Goal: Task Accomplishment & Management: Manage account settings

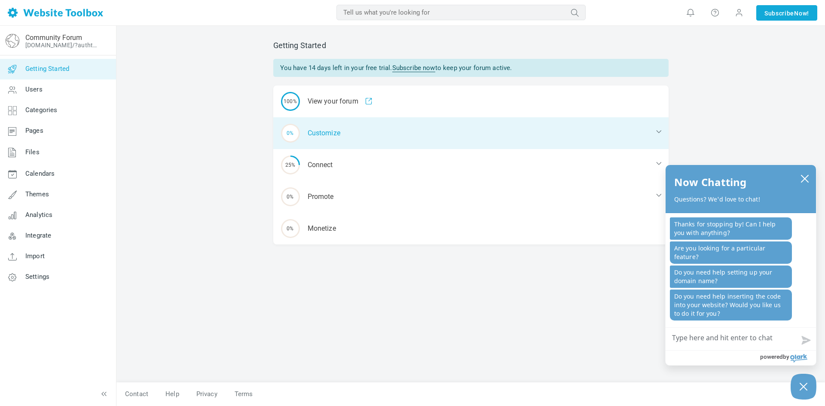
click at [319, 134] on div "0% Customize" at bounding box center [470, 133] width 395 height 32
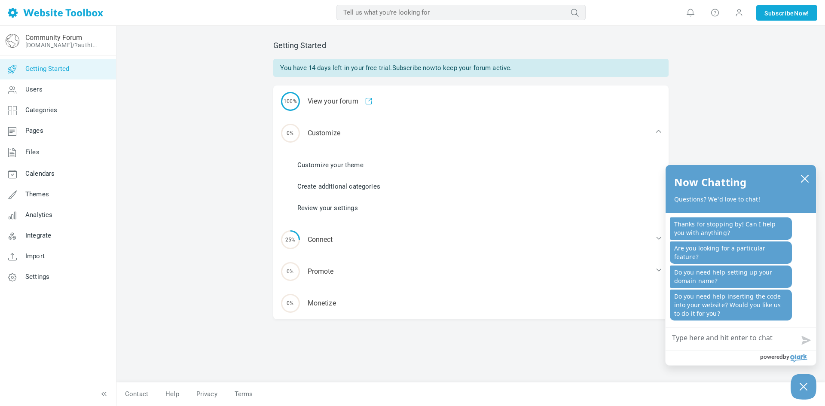
click at [327, 165] on link "Customize your theme" at bounding box center [330, 164] width 66 height 9
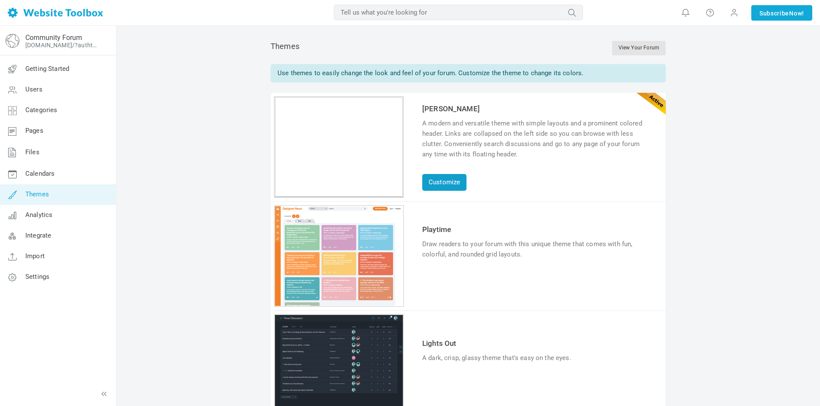
click at [447, 181] on link "Customize" at bounding box center [444, 182] width 44 height 17
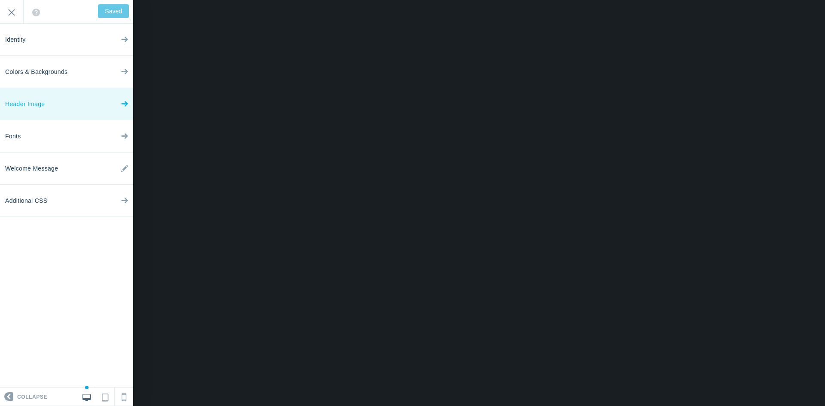
click at [55, 104] on link "Header Image" at bounding box center [66, 104] width 133 height 32
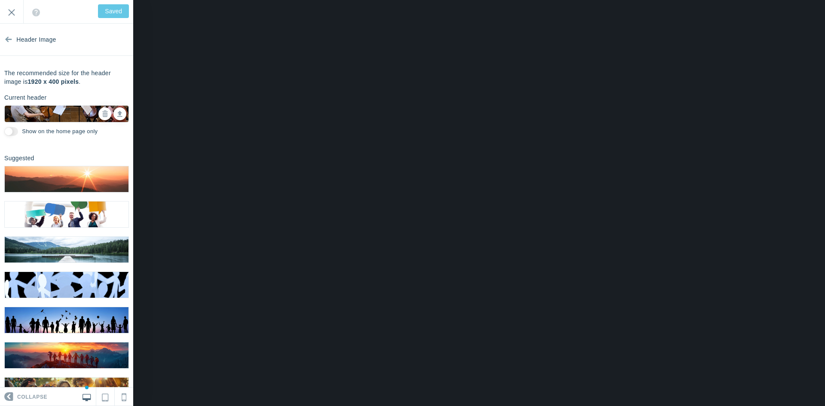
click at [65, 116] on img at bounding box center [67, 114] width 124 height 82
click at [116, 117] on link at bounding box center [119, 113] width 13 height 13
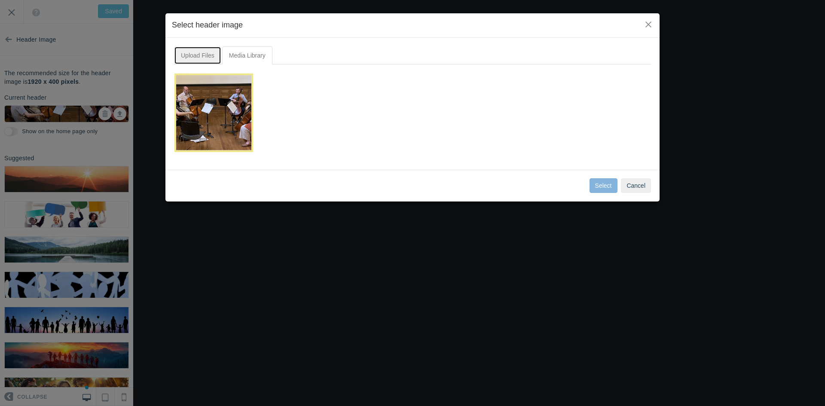
click at [201, 54] on link "Upload Files" at bounding box center [197, 55] width 47 height 18
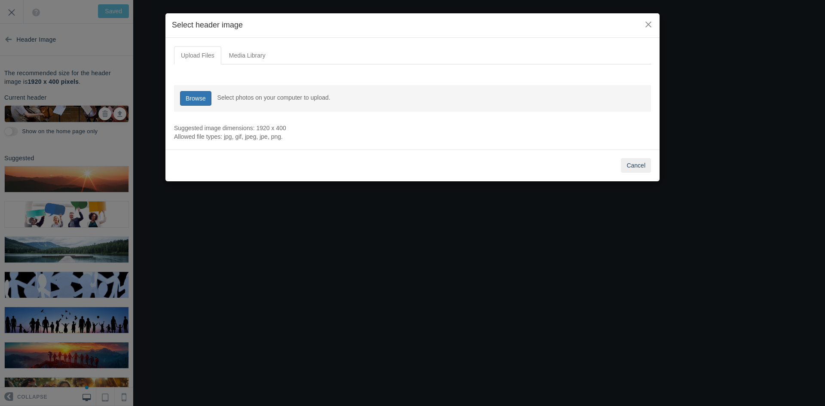
click at [190, 99] on link "Browse" at bounding box center [195, 98] width 31 height 15
type input "C:\fakepath\makemusicny2025.jpg"
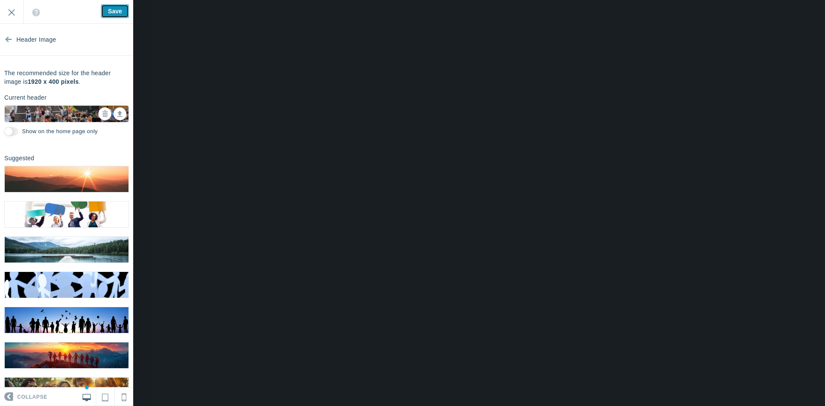
click at [112, 10] on input "Save" at bounding box center [115, 11] width 28 height 14
type input "Saved"
click at [13, 9] on input "Exit" at bounding box center [11, 12] width 23 height 24
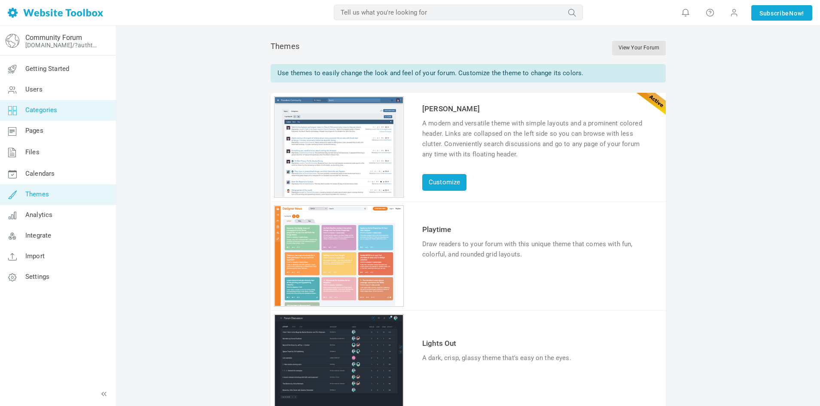
click at [47, 113] on span "Categories" at bounding box center [41, 110] width 32 height 8
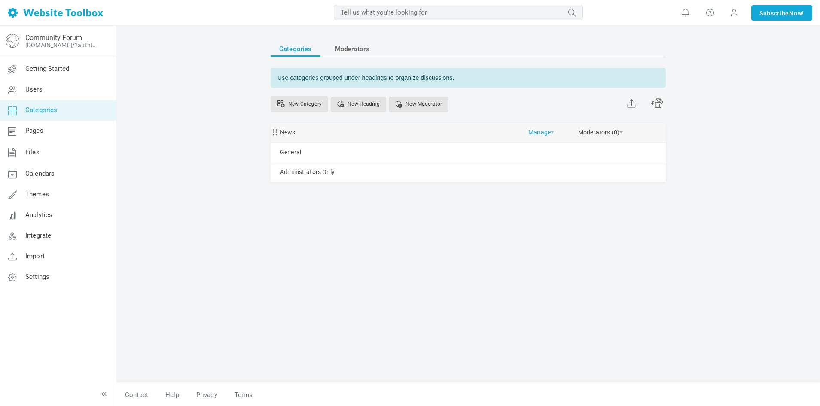
click at [552, 133] on span at bounding box center [552, 133] width 3 height 2
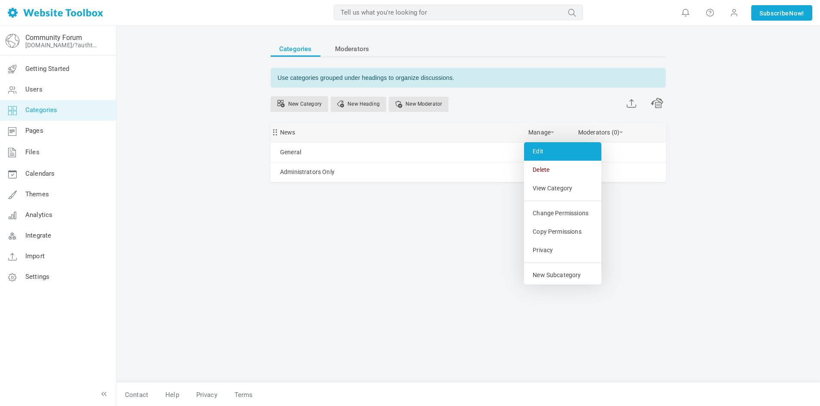
click at [547, 148] on link "Edit" at bounding box center [562, 151] width 77 height 18
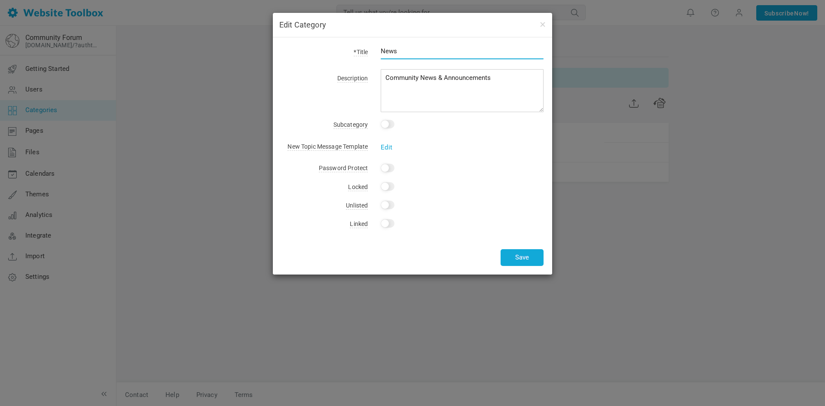
drag, startPoint x: 427, startPoint y: 50, endPoint x: 319, endPoint y: 44, distance: 108.4
click at [319, 44] on div "*Title News Description Community News & Announcements Subcategory This is a su…" at bounding box center [412, 155] width 279 height 237
type input "Technique"
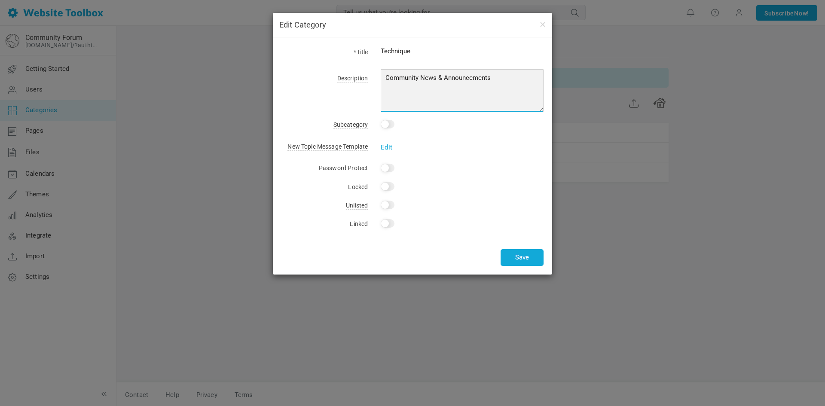
drag, startPoint x: 503, startPoint y: 78, endPoint x: 355, endPoint y: 71, distance: 148.0
click at [355, 71] on div "*Title Technique Description Community News & Announcements Subcategory This is…" at bounding box center [412, 155] width 279 height 237
type textarea "Discussion of techincal issues and approaches to playing"
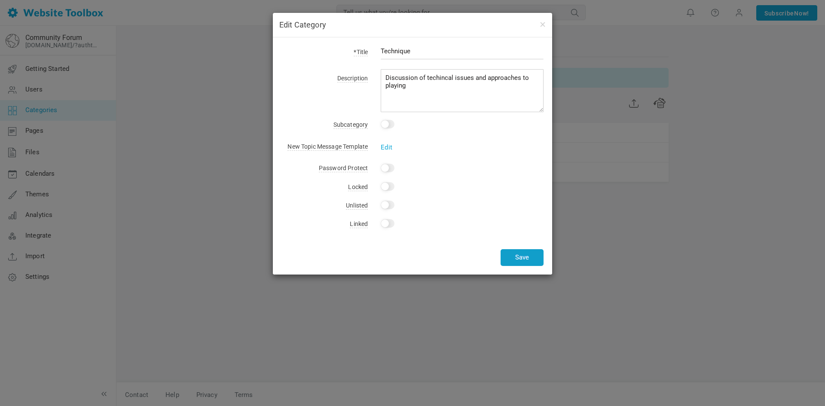
click at [524, 256] on button "Save" at bounding box center [522, 257] width 43 height 17
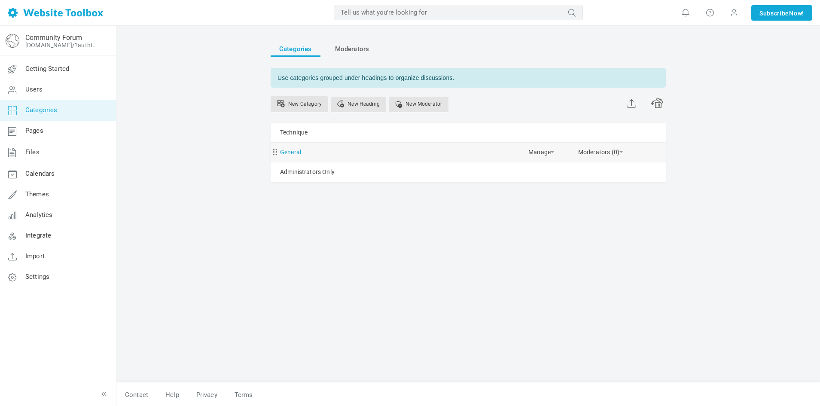
click at [294, 153] on link "General" at bounding box center [290, 152] width 21 height 11
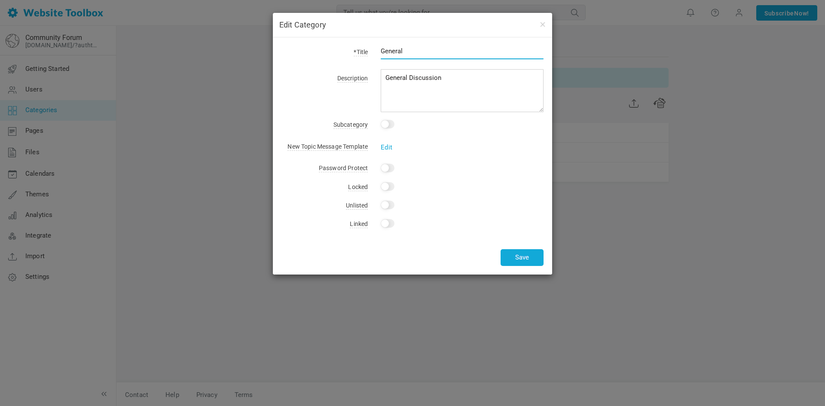
drag, startPoint x: 439, startPoint y: 52, endPoint x: 352, endPoint y: 49, distance: 87.7
click at [352, 49] on div "*Title General" at bounding box center [412, 56] width 262 height 20
type input "I"
type input "Interpretation & Rehearsal Strategy"
click at [523, 258] on button "Save" at bounding box center [522, 257] width 43 height 17
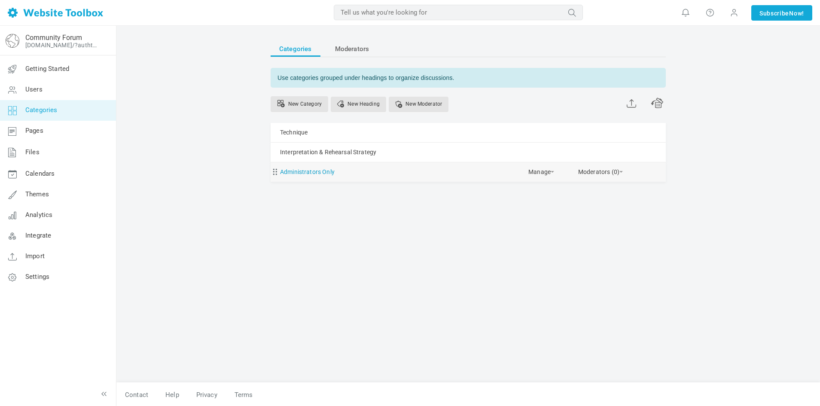
click at [325, 171] on link "Administrators Only" at bounding box center [307, 172] width 55 height 11
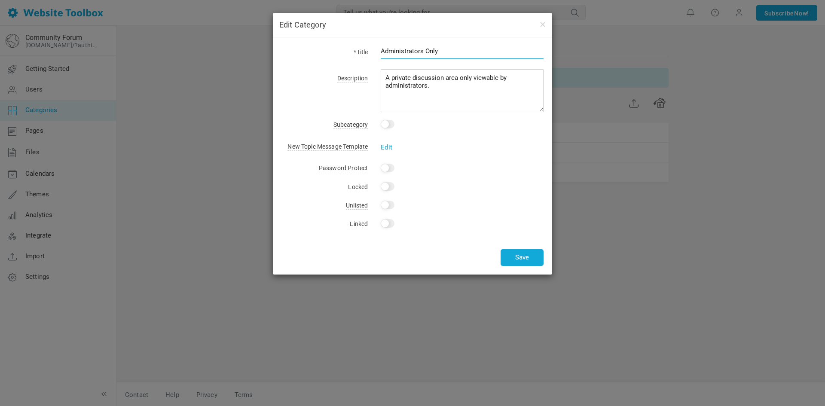
drag, startPoint x: 450, startPoint y: 50, endPoint x: 331, endPoint y: 34, distance: 119.7
click at [331, 34] on div "Edit Category *Title Administrators Only Description A private discussion area …" at bounding box center [412, 144] width 279 height 262
type input "Mindset & Body Awareness"
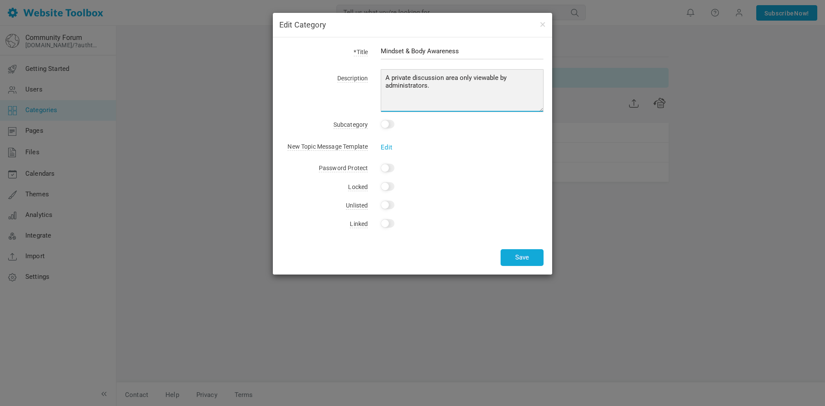
drag, startPoint x: 441, startPoint y: 86, endPoint x: 376, endPoint y: 68, distance: 67.2
click at [376, 68] on div "*Title Mindset & Body Awareness Description A private discussion area only view…" at bounding box center [412, 155] width 279 height 237
type textarea "Discussion of physical issues and preparation"
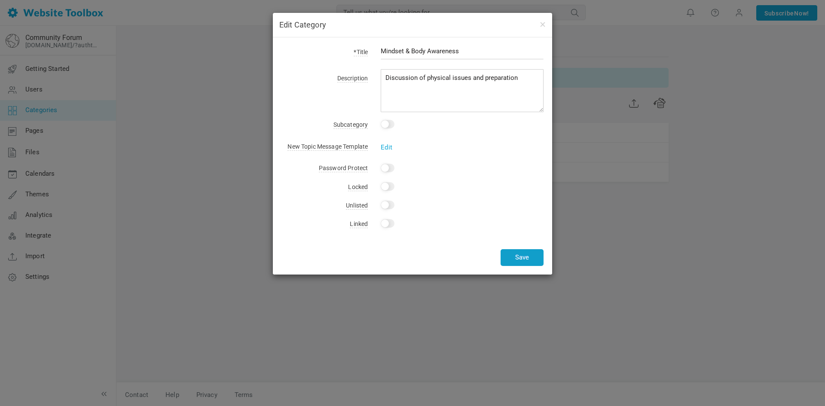
click at [519, 257] on button "Save" at bounding box center [522, 257] width 43 height 17
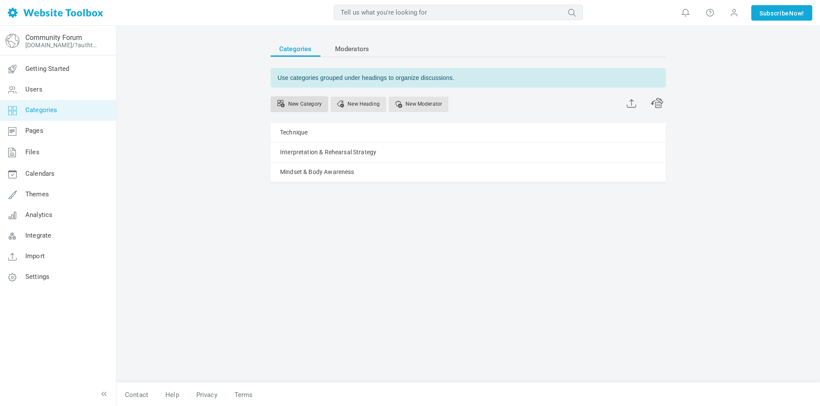
click at [302, 105] on link "New Category" at bounding box center [300, 104] width 58 height 16
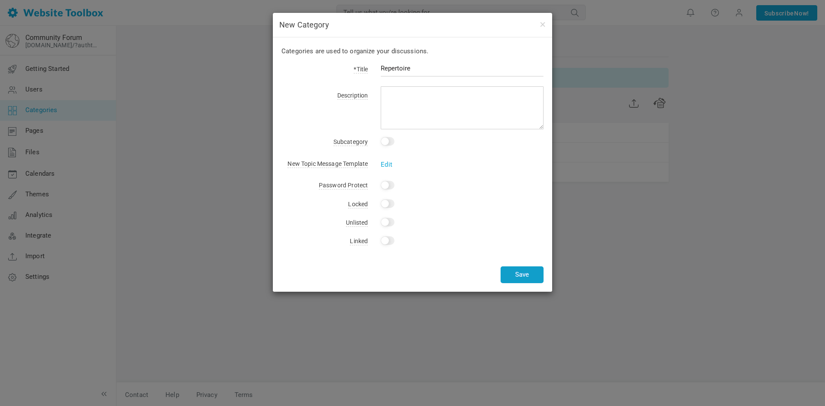
type input "Repertoire"
click at [523, 277] on button "Save" at bounding box center [522, 274] width 43 height 17
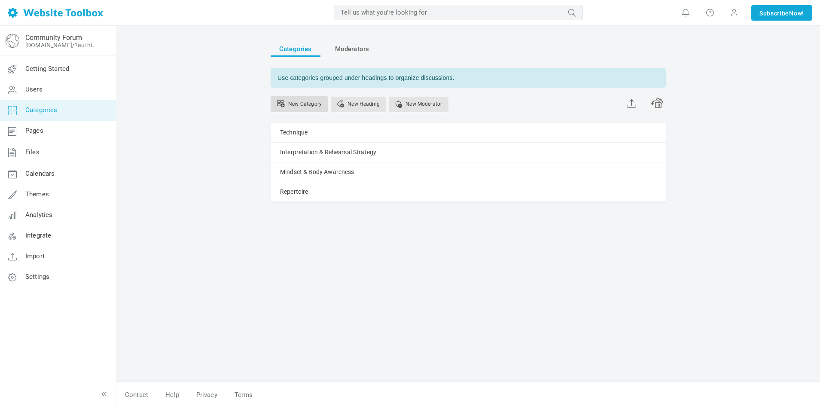
click at [291, 106] on link "New Category" at bounding box center [300, 104] width 58 height 16
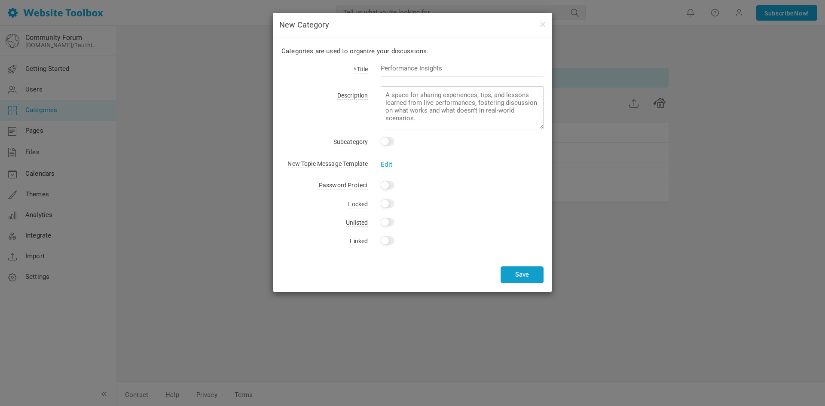
click at [526, 274] on button "Save" at bounding box center [522, 274] width 43 height 17
click at [460, 122] on textarea at bounding box center [462, 107] width 163 height 43
click at [542, 24] on button "button" at bounding box center [542, 23] width 7 height 9
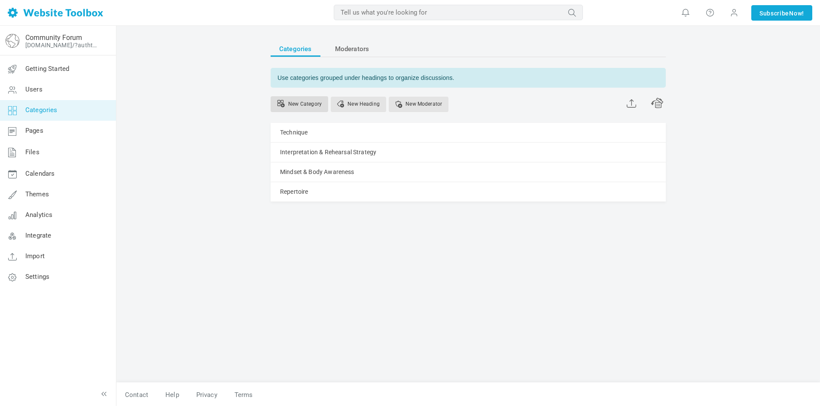
click at [298, 108] on link "New Category" at bounding box center [300, 104] width 58 height 16
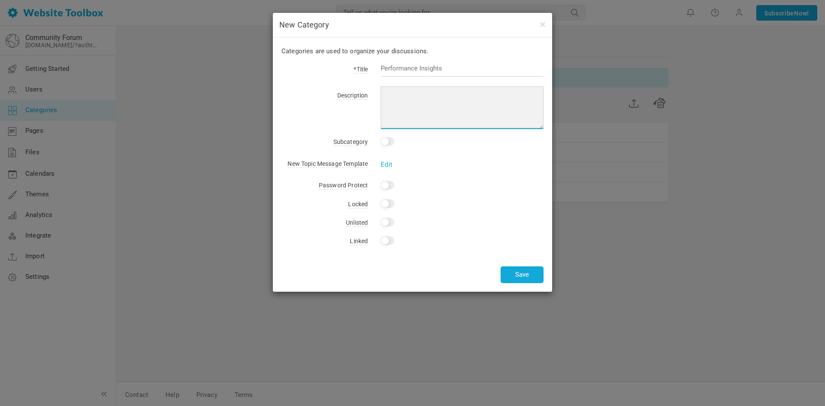
drag, startPoint x: 449, startPoint y: 119, endPoint x: 417, endPoint y: 108, distance: 34.3
click at [417, 108] on textarea at bounding box center [462, 107] width 163 height 43
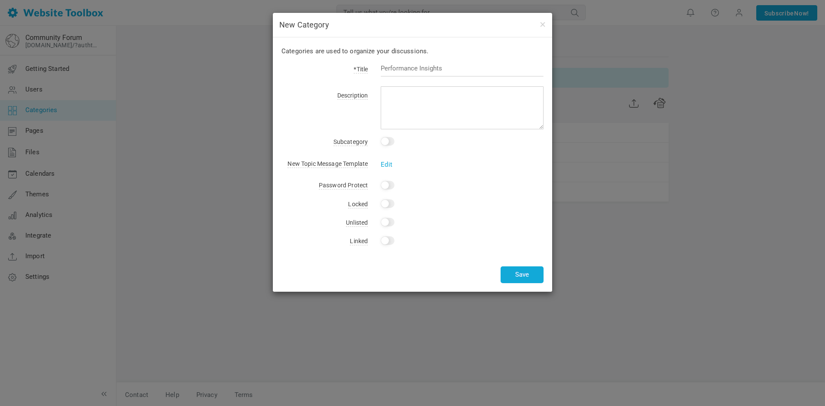
click at [297, 95] on label "Description" at bounding box center [324, 95] width 86 height 12
click at [541, 25] on button "button" at bounding box center [542, 23] width 7 height 9
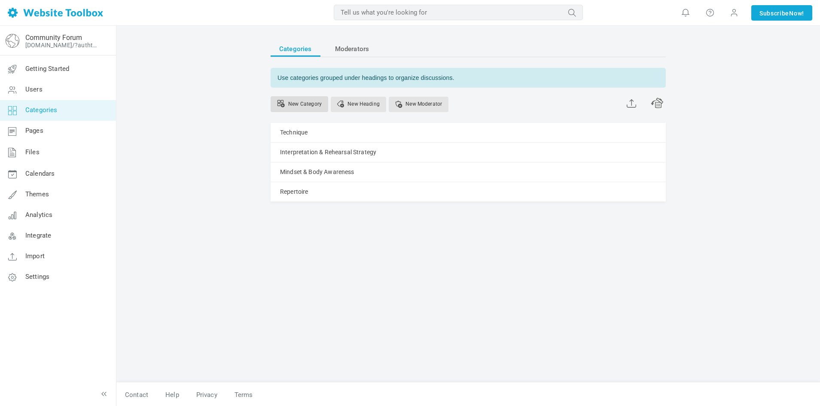
click at [303, 102] on link "New Category" at bounding box center [300, 104] width 58 height 16
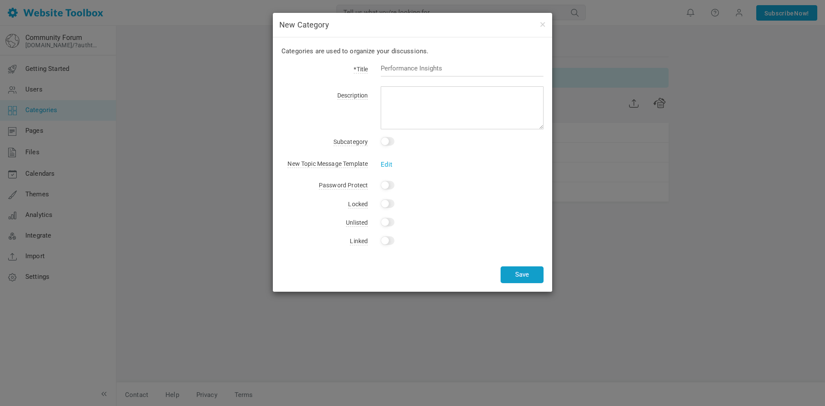
click at [525, 275] on button "Save" at bounding box center [522, 274] width 43 height 17
click at [544, 22] on button "button" at bounding box center [542, 23] width 7 height 9
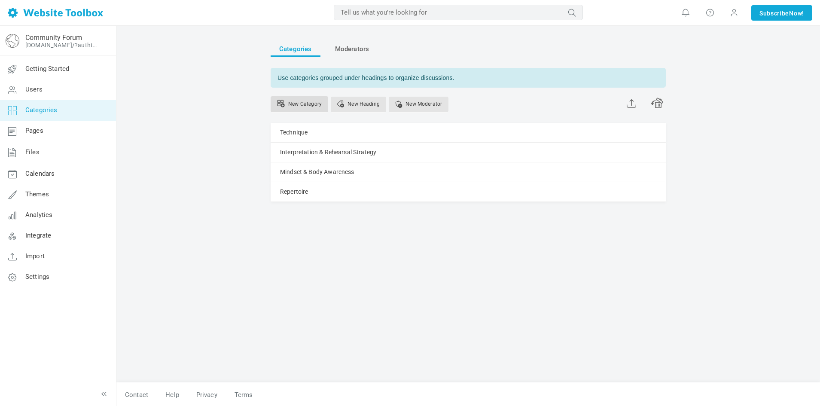
click at [314, 104] on link "New Category" at bounding box center [300, 104] width 58 height 16
click at [225, 220] on div "Categories Moderators Use categories grouped under headings to organize discuss…" at bounding box center [468, 216] width 704 height 381
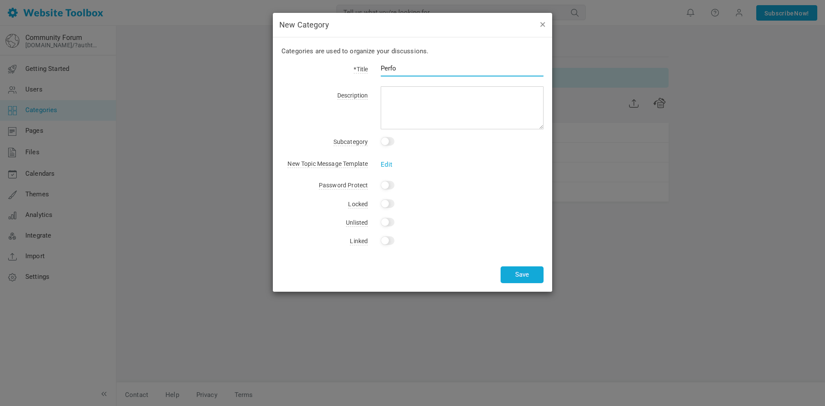
type input "Perfo"
click at [541, 25] on button "button" at bounding box center [542, 23] width 7 height 9
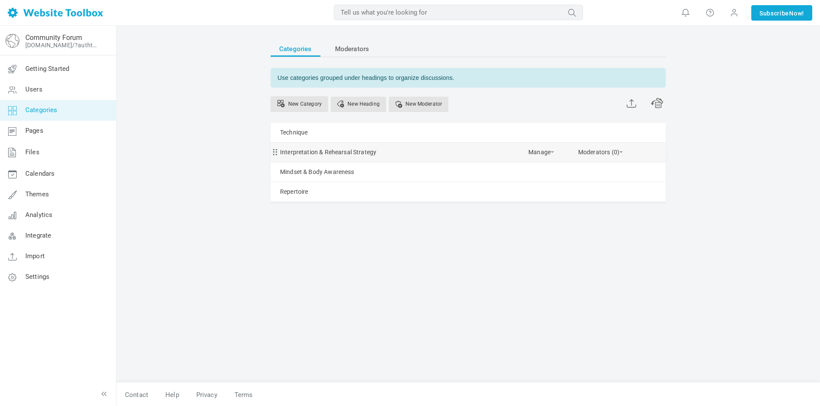
click at [406, 151] on div "Interpretation & Rehearsal Strategy Manage Edit Delete View Category Change Per…" at bounding box center [468, 152] width 395 height 19
click at [293, 103] on link "New Category" at bounding box center [300, 104] width 58 height 16
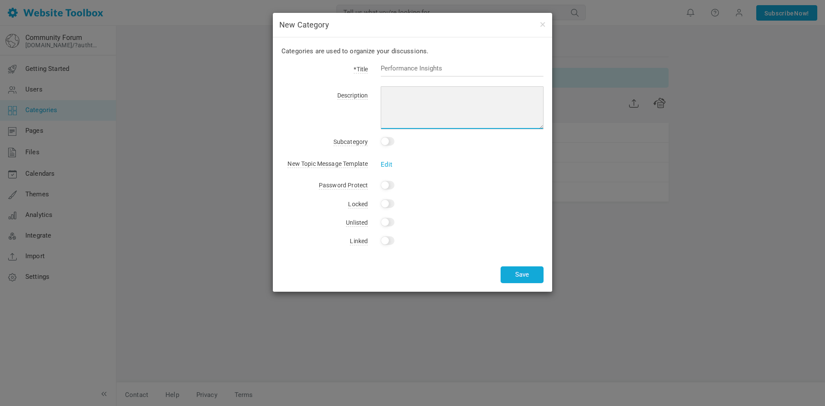
drag, startPoint x: 437, startPoint y: 119, endPoint x: 378, endPoint y: 94, distance: 64.9
click at [378, 94] on div at bounding box center [456, 109] width 176 height 40
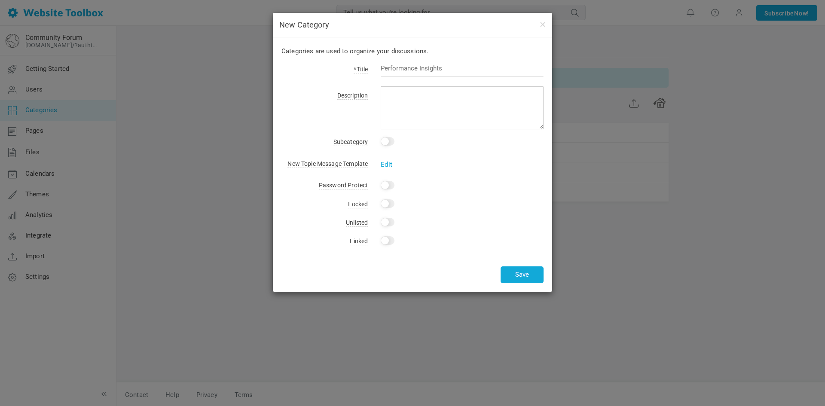
click at [543, 19] on div "New Category" at bounding box center [412, 25] width 279 height 24
click at [543, 26] on button "button" at bounding box center [542, 23] width 7 height 9
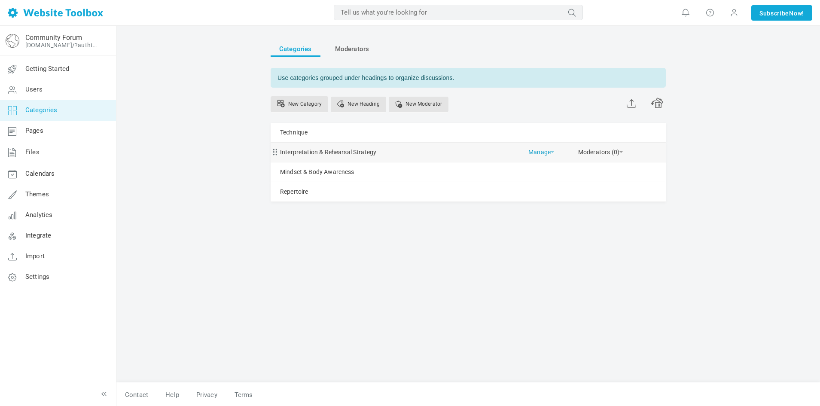
click at [538, 153] on link "Manage" at bounding box center [542, 150] width 26 height 15
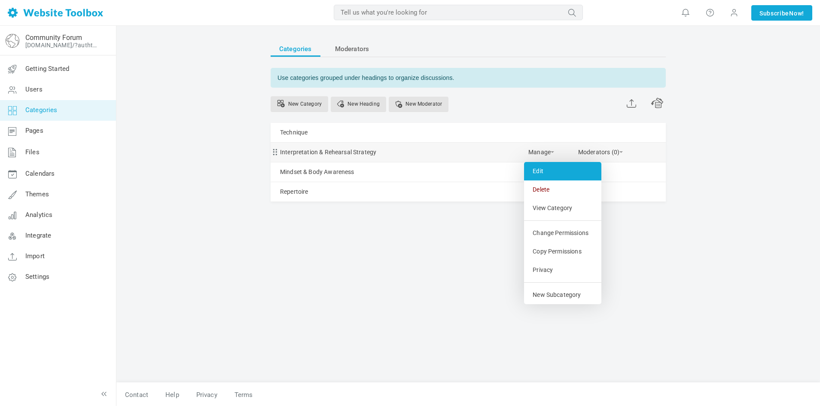
click at [541, 171] on link "Edit" at bounding box center [562, 171] width 77 height 18
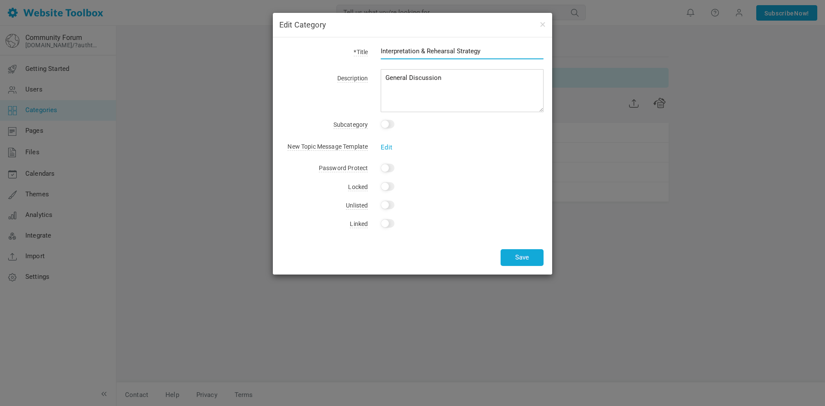
drag, startPoint x: 494, startPoint y: 50, endPoint x: 324, endPoint y: 29, distance: 171.1
click at [324, 29] on div "Edit Category *Title Interpretation & Rehearsal Strategy Description General Di…" at bounding box center [412, 144] width 279 height 262
type input "O"
type input "Performance Insights"
click at [531, 255] on button "Save" at bounding box center [522, 257] width 43 height 17
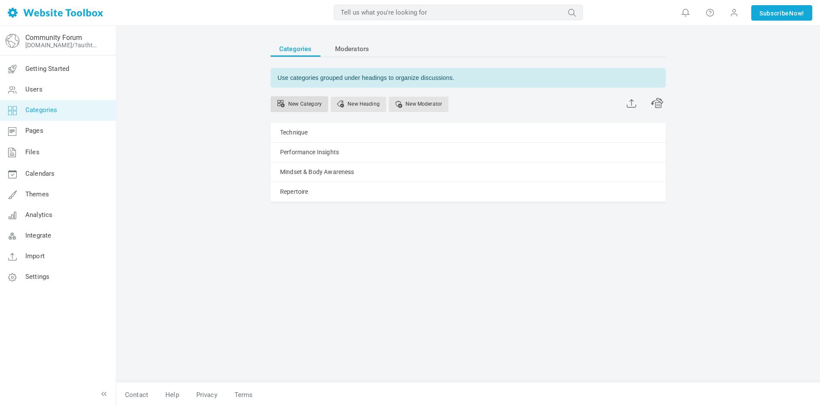
click at [309, 110] on link "New Category" at bounding box center [300, 104] width 58 height 16
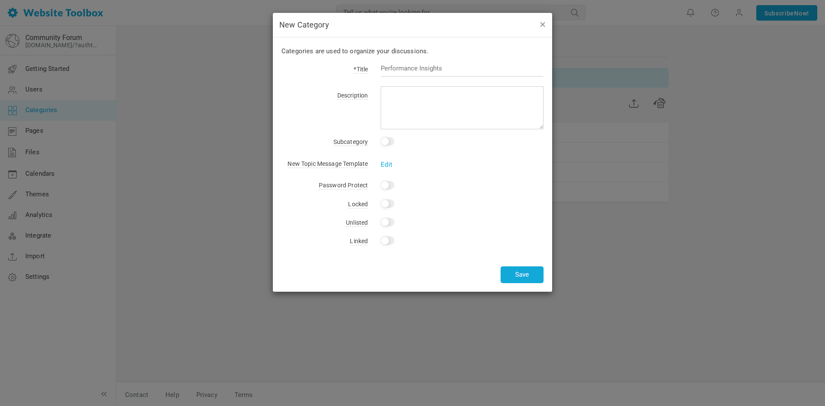
click at [542, 25] on button "button" at bounding box center [542, 23] width 7 height 9
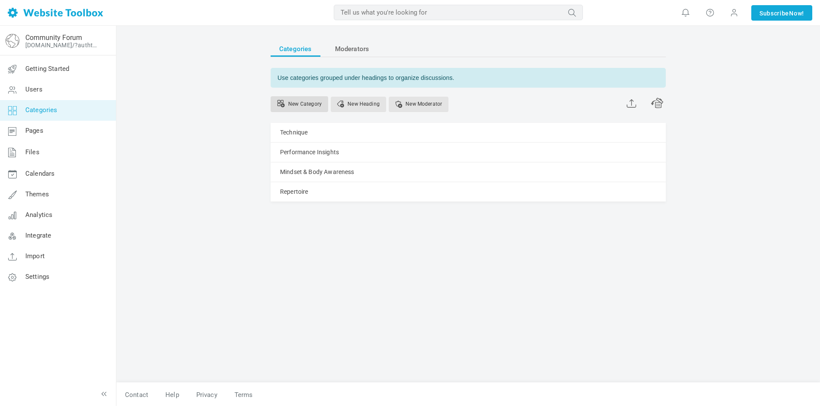
click at [298, 104] on link "New Category" at bounding box center [300, 104] width 58 height 16
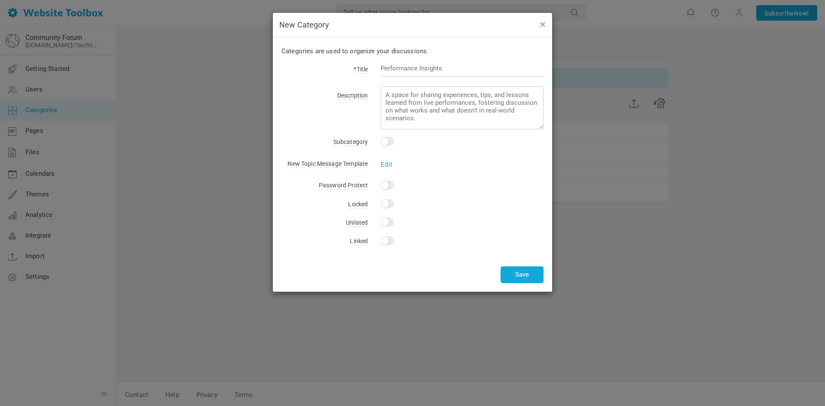
click at [544, 21] on button "button" at bounding box center [542, 23] width 7 height 9
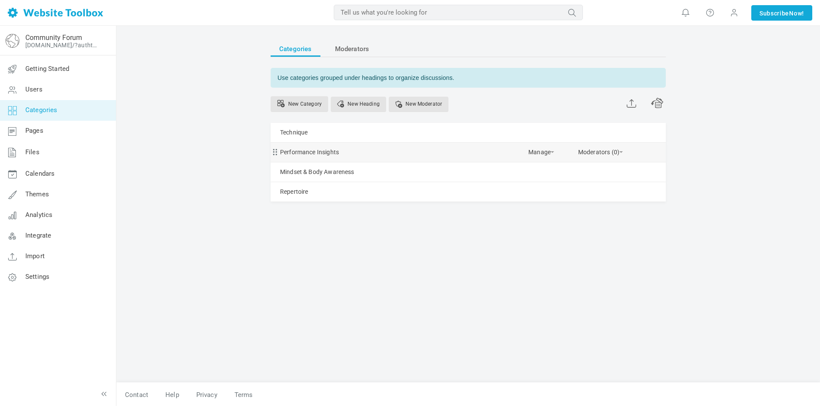
click at [343, 152] on div "Performance Insights Manage Edit Delete View Category Change Permissions Copy P…" at bounding box center [468, 152] width 395 height 19
click at [538, 155] on link "Manage" at bounding box center [542, 150] width 26 height 15
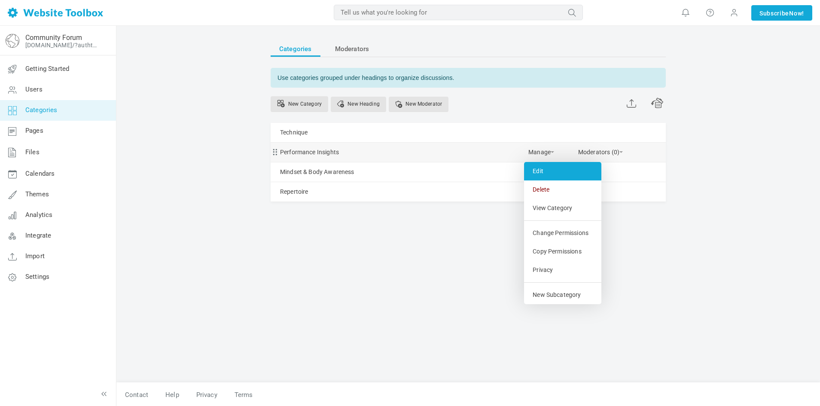
click at [540, 173] on link "Edit" at bounding box center [562, 171] width 77 height 18
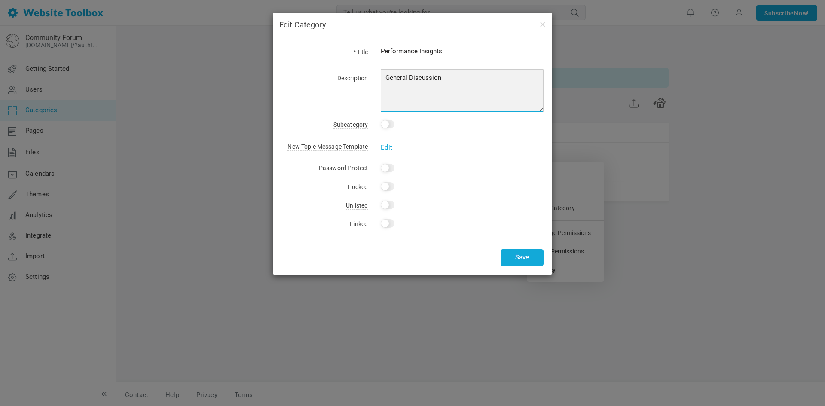
drag, startPoint x: 459, startPoint y: 83, endPoint x: 270, endPoint y: 71, distance: 189.4
click at [270, 71] on div "Edit Category *Title Performance Insights Description General Discussion Subcat…" at bounding box center [412, 203] width 825 height 406
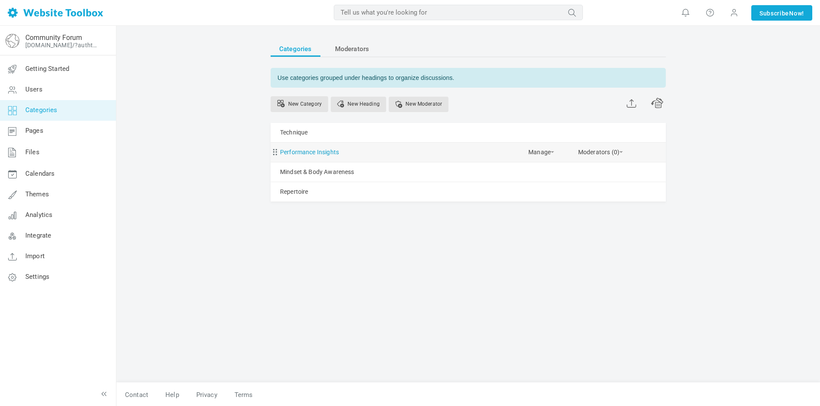
click at [325, 156] on link "Performance Insights" at bounding box center [309, 152] width 59 height 11
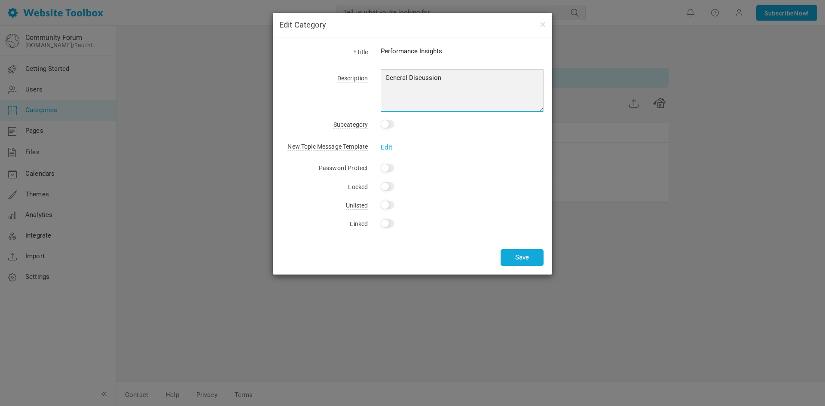
drag, startPoint x: 456, startPoint y: 83, endPoint x: 331, endPoint y: 69, distance: 126.2
click at [331, 69] on div "*Title Performance Insights Description General Discussion Subcategory This is …" at bounding box center [412, 155] width 279 height 237
click at [525, 78] on textarea "General Discussion" at bounding box center [462, 90] width 163 height 43
click at [398, 84] on textarea "General Discussion" at bounding box center [462, 90] width 163 height 43
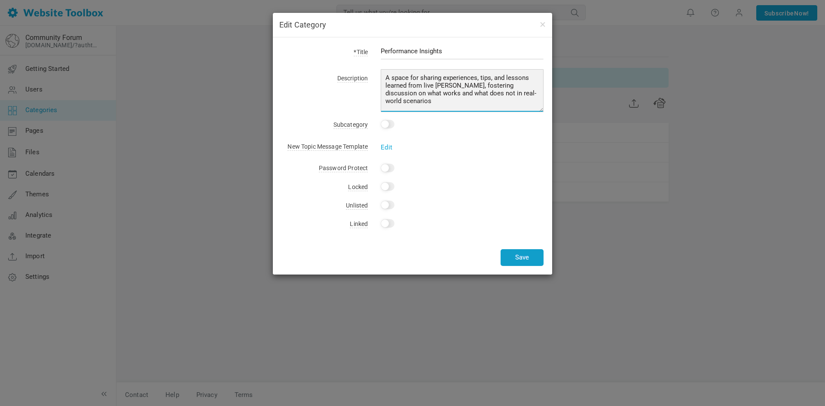
type textarea "A space for sharing experiences, tips, and lessons learned from live perofmance…"
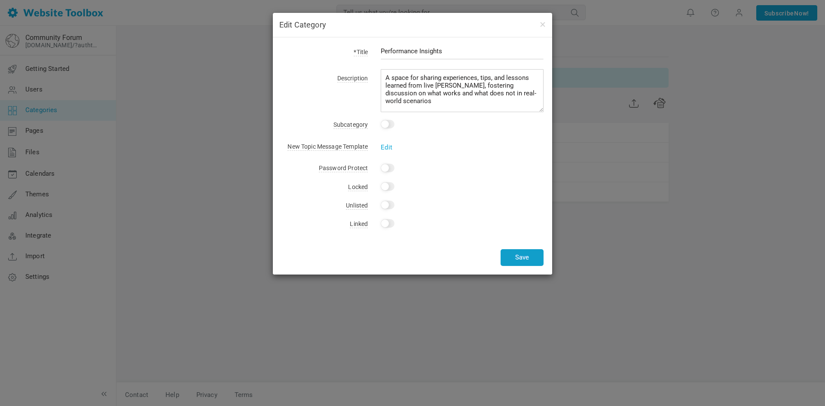
click at [520, 258] on button "Save" at bounding box center [522, 257] width 43 height 17
